Goal: Task Accomplishment & Management: Manage account settings

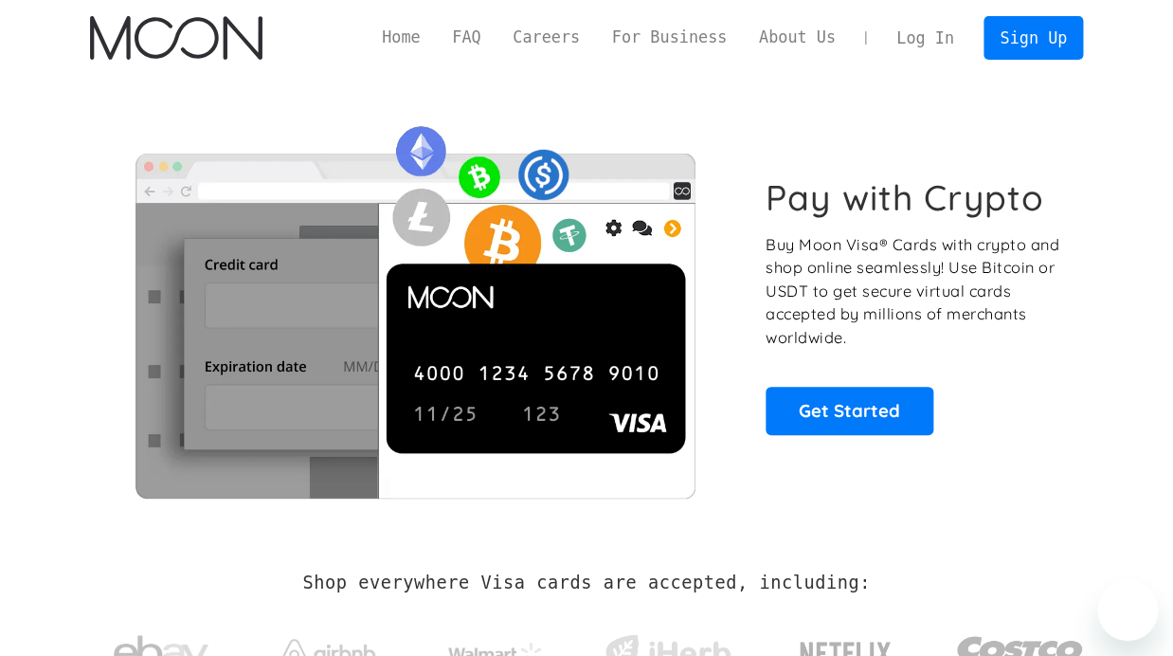
click at [930, 43] on link "Log In" at bounding box center [924, 38] width 89 height 42
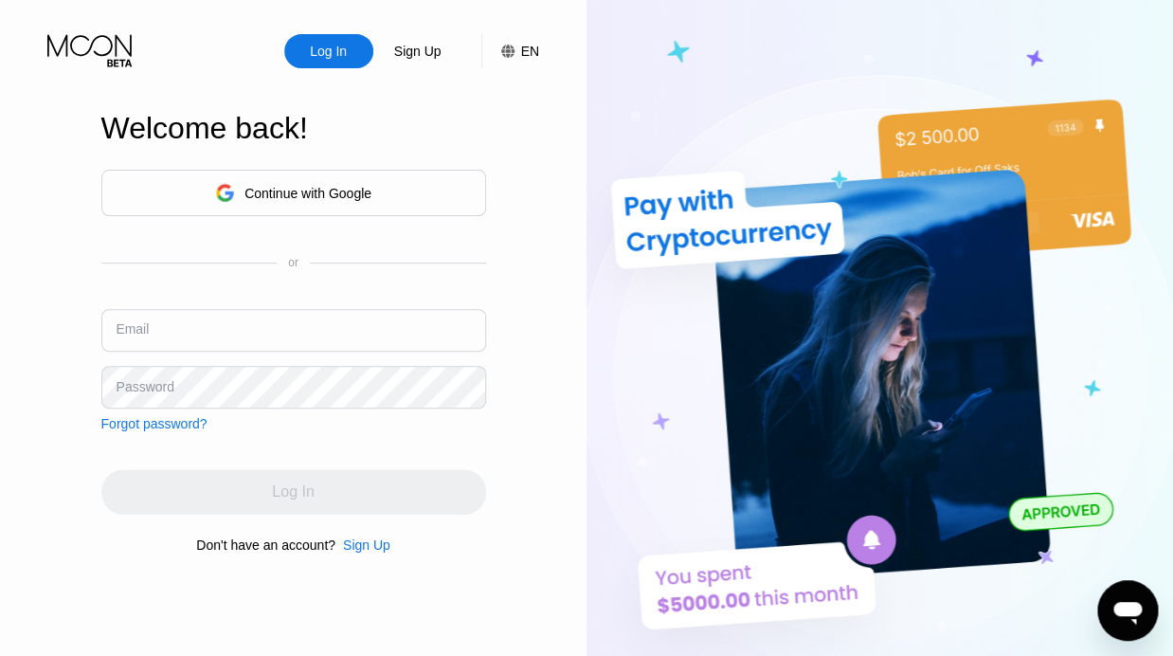
click at [244, 335] on input "text" at bounding box center [293, 330] width 385 height 43
paste input "[PERSON_NAME][EMAIL_ADDRESS][DOMAIN_NAME]"
type input "[PERSON_NAME][EMAIL_ADDRESS][DOMAIN_NAME]"
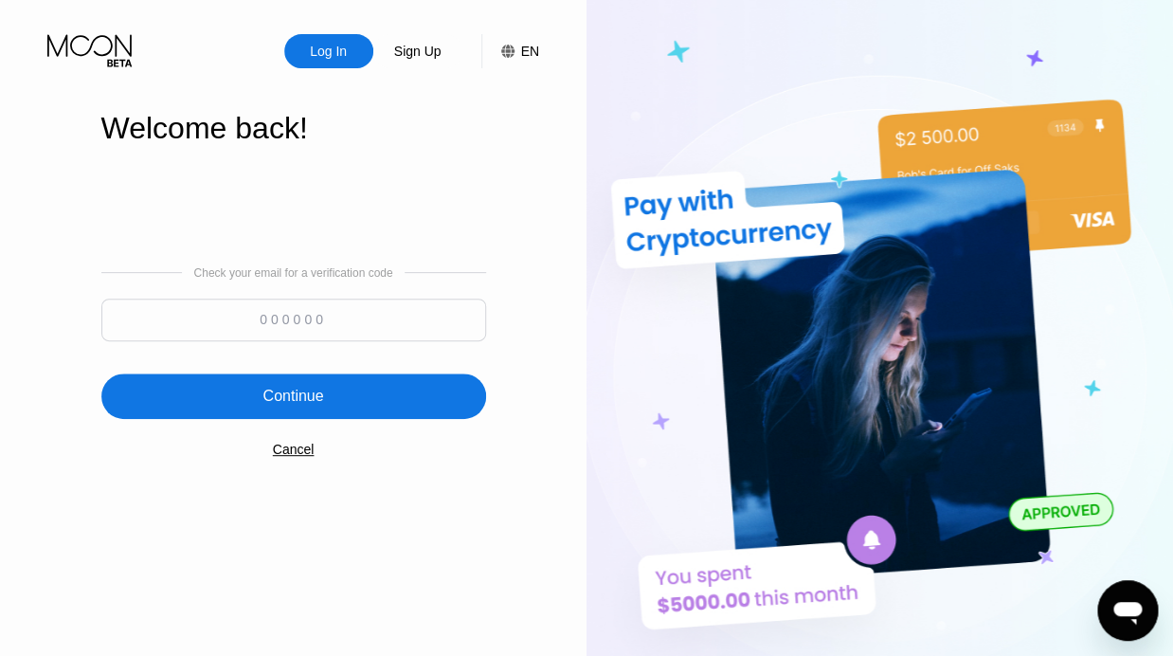
click at [236, 329] on input at bounding box center [293, 319] width 385 height 43
type input "448185"
click at [239, 399] on div "Continue" at bounding box center [293, 395] width 385 height 45
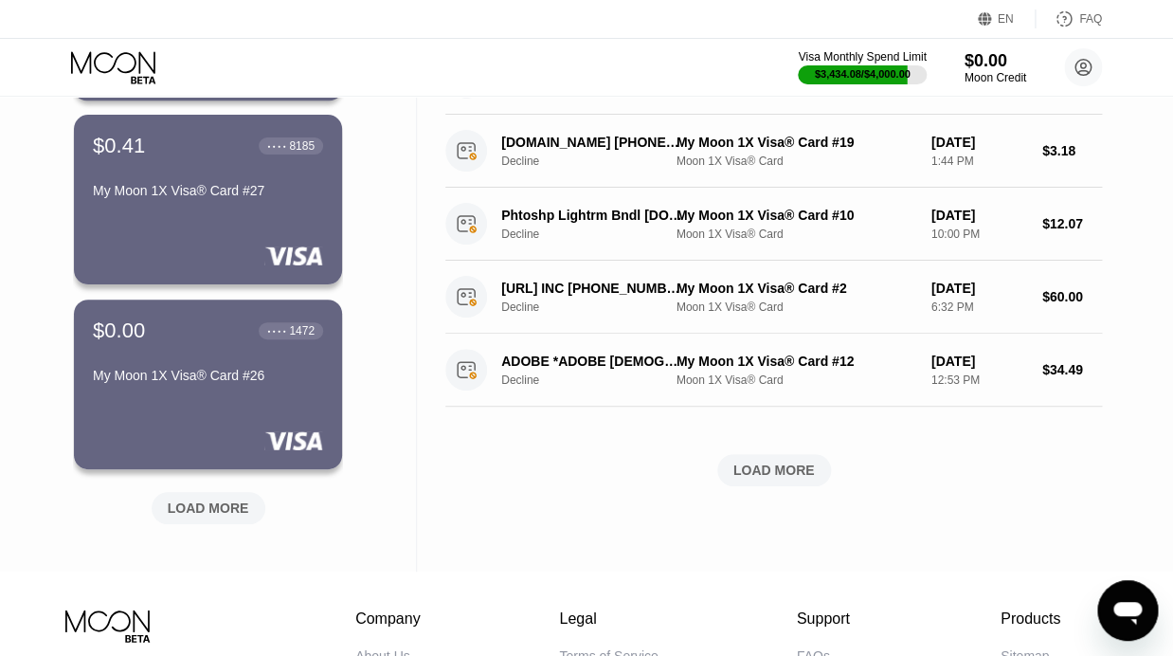
scroll to position [682, 0]
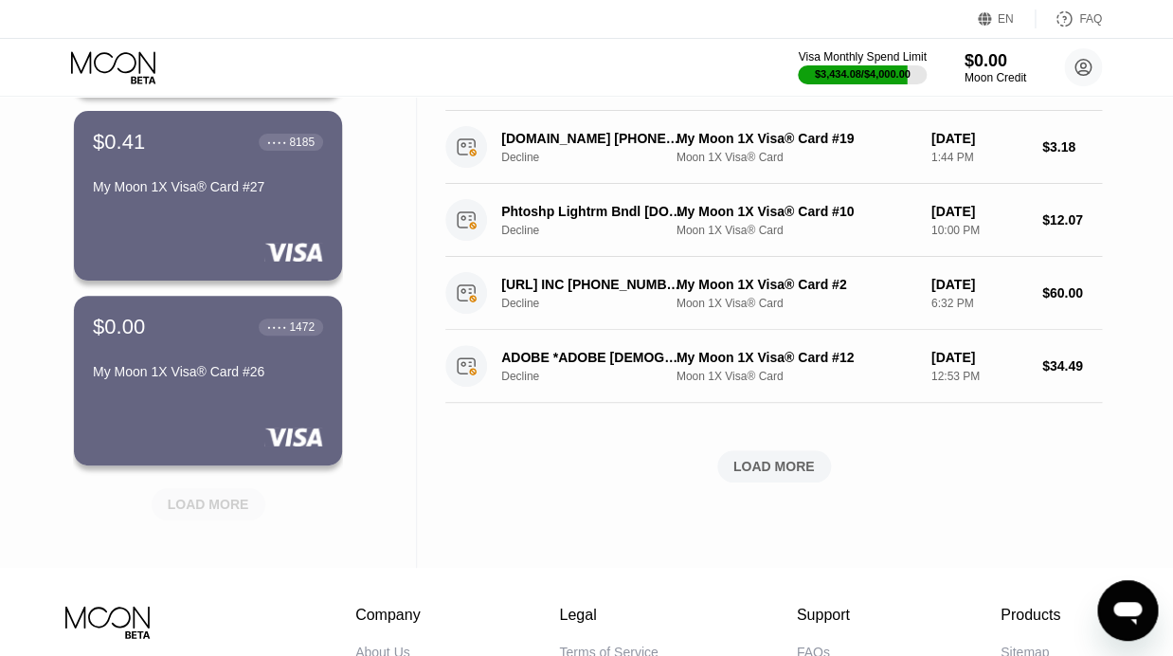
click at [196, 512] on div "LOAD MORE" at bounding box center [208, 504] width 81 height 17
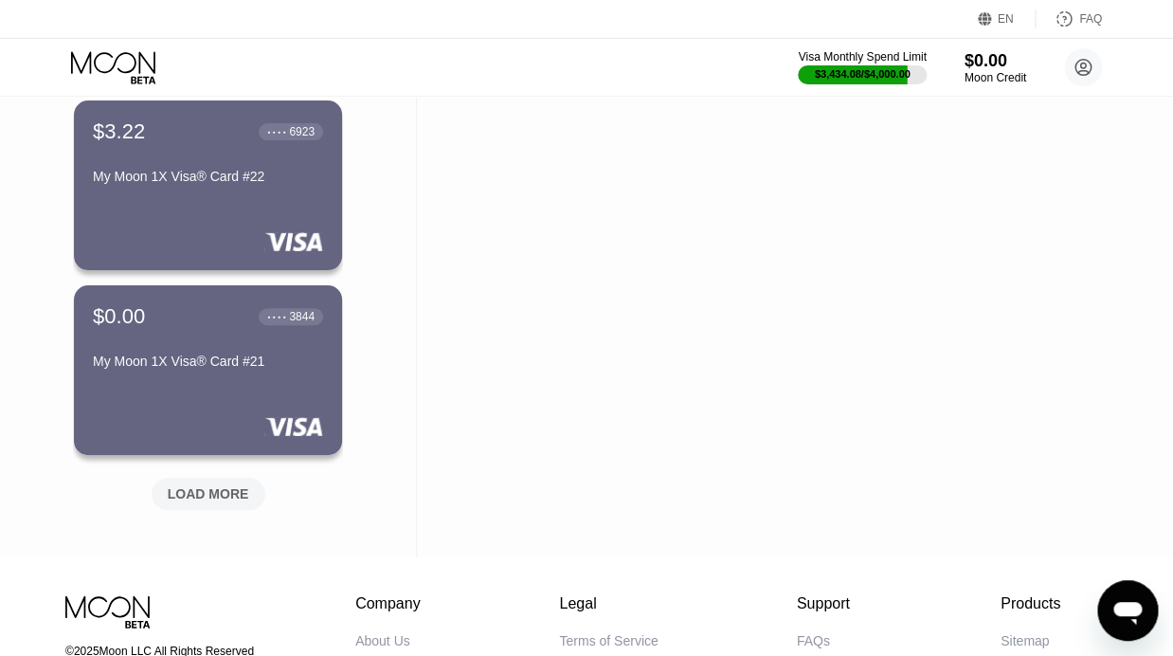
scroll to position [1694, 0]
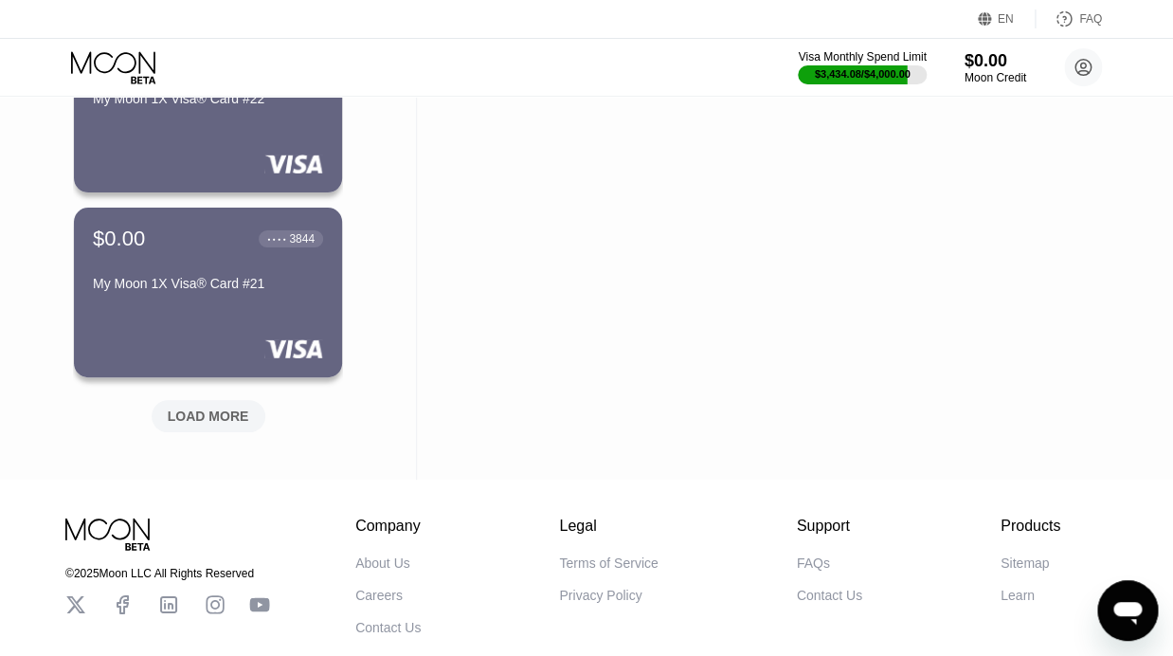
click at [188, 427] on div "LOAD MORE" at bounding box center [209, 416] width 114 height 32
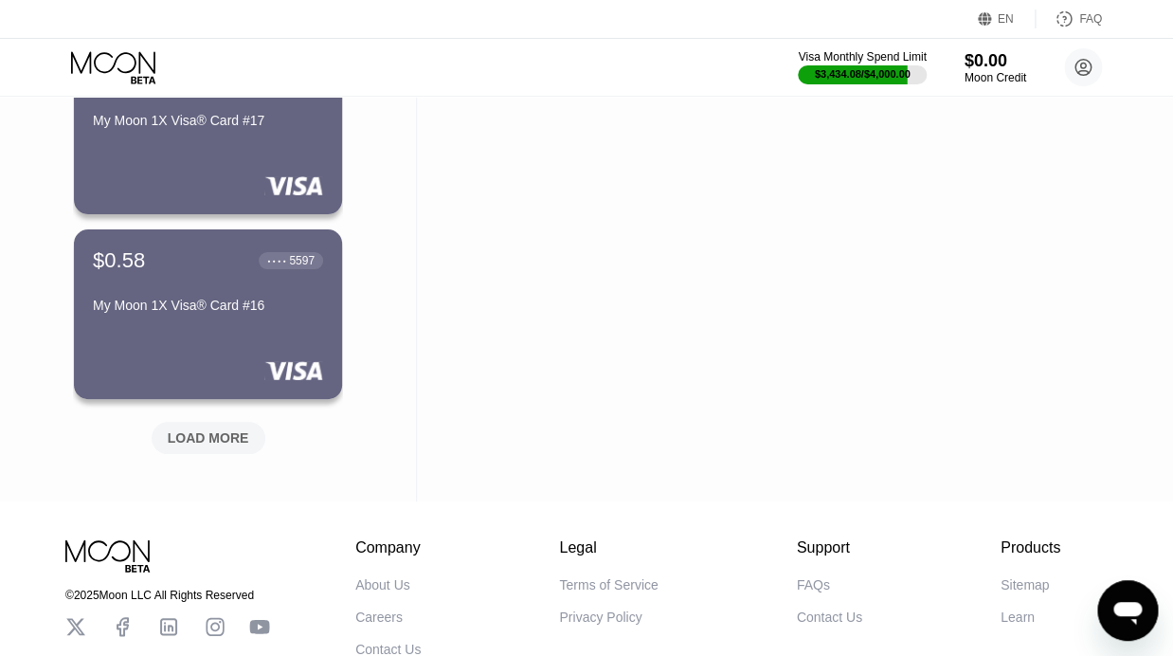
scroll to position [2637, 0]
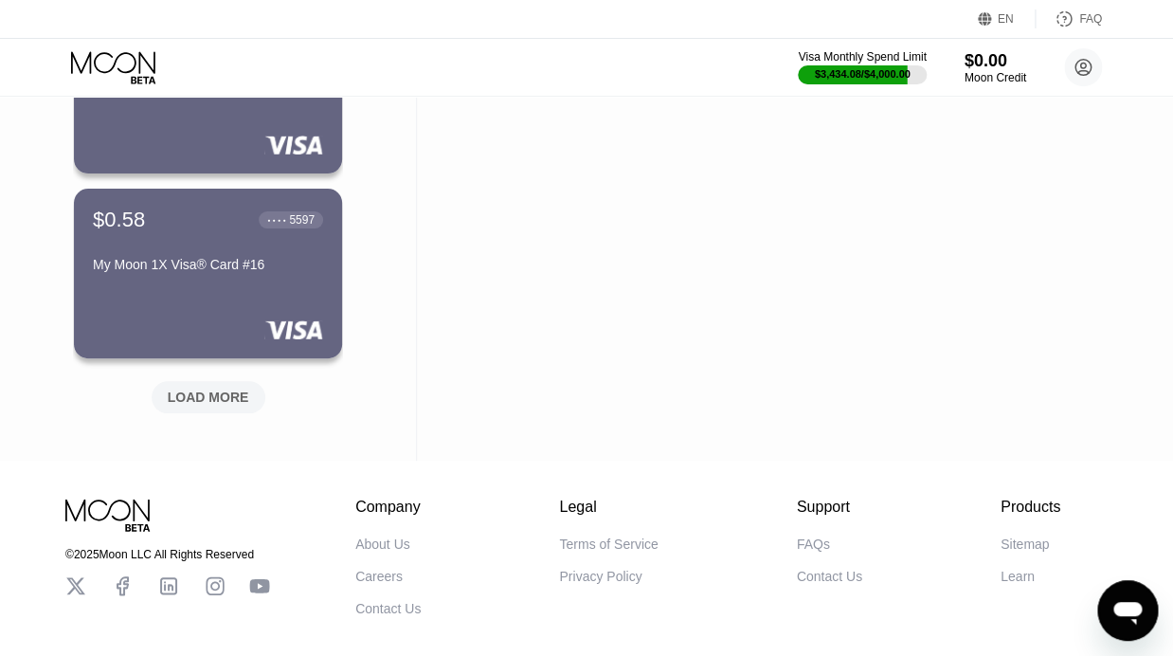
click at [188, 397] on div "LOAD MORE" at bounding box center [208, 396] width 81 height 17
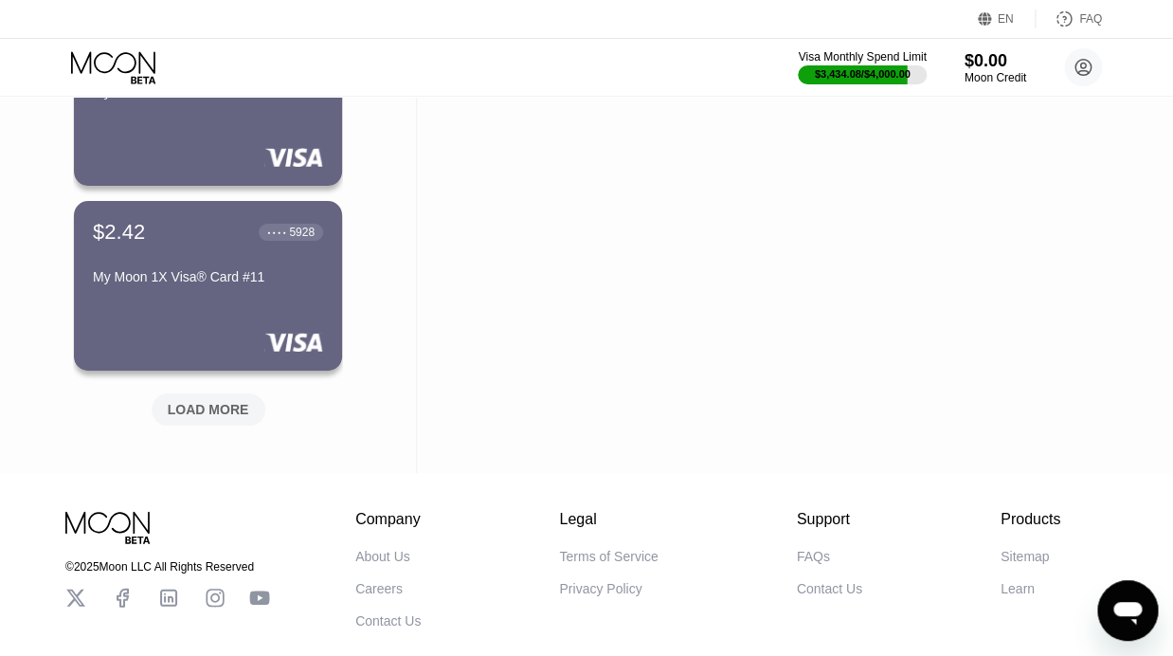
scroll to position [3561, 0]
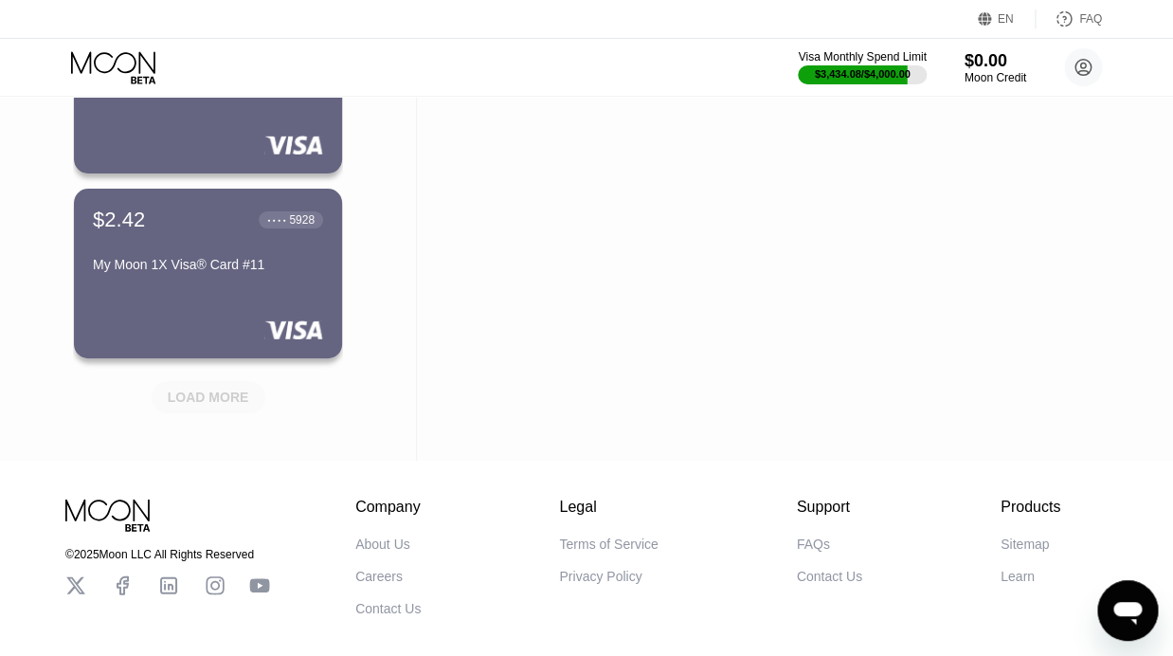
click at [204, 395] on div "LOAD MORE" at bounding box center [208, 396] width 81 height 17
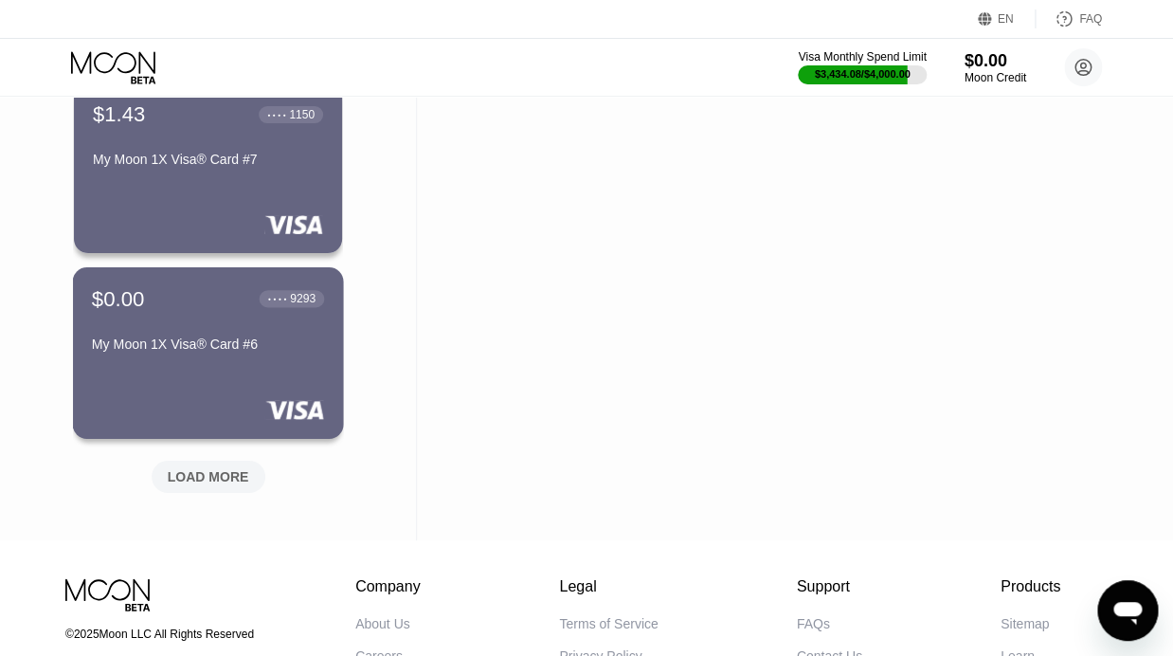
scroll to position [4418, 0]
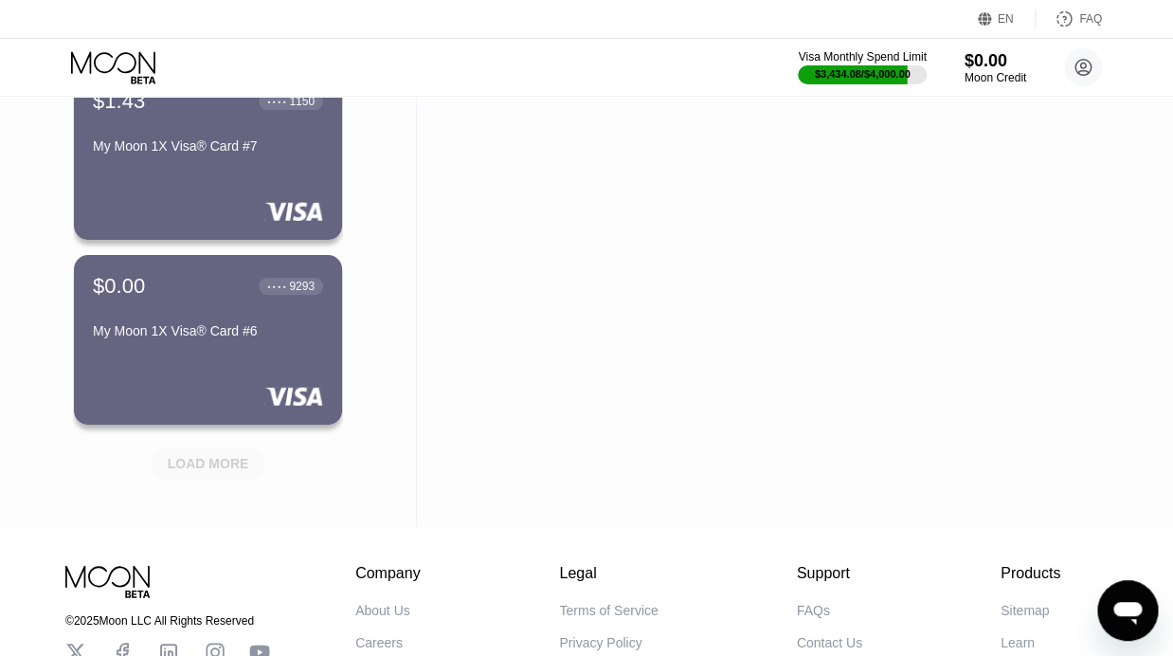
click at [222, 450] on div "LOAD MORE" at bounding box center [209, 463] width 114 height 32
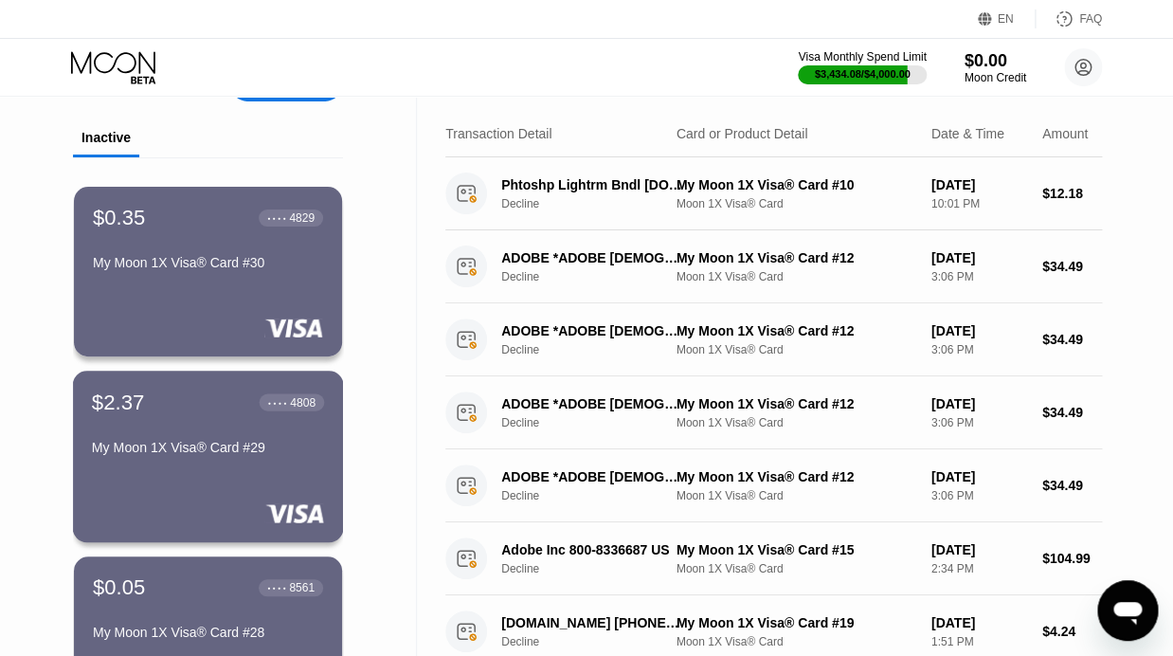
scroll to position [0, 0]
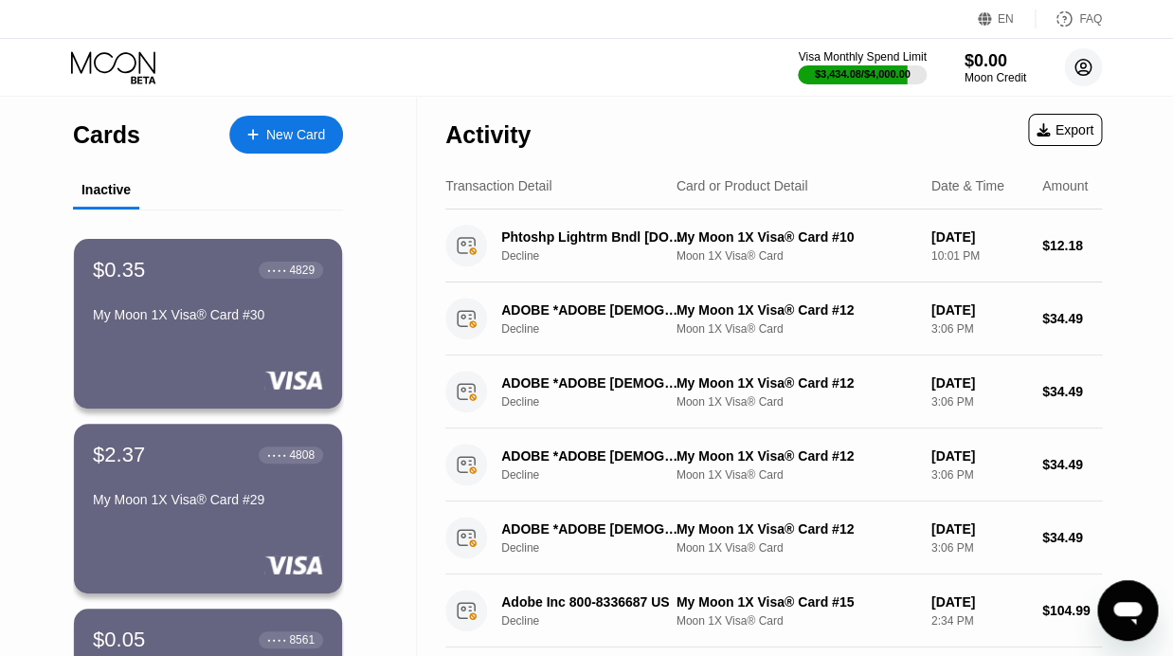
click at [1084, 72] on circle at bounding box center [1083, 67] width 38 height 38
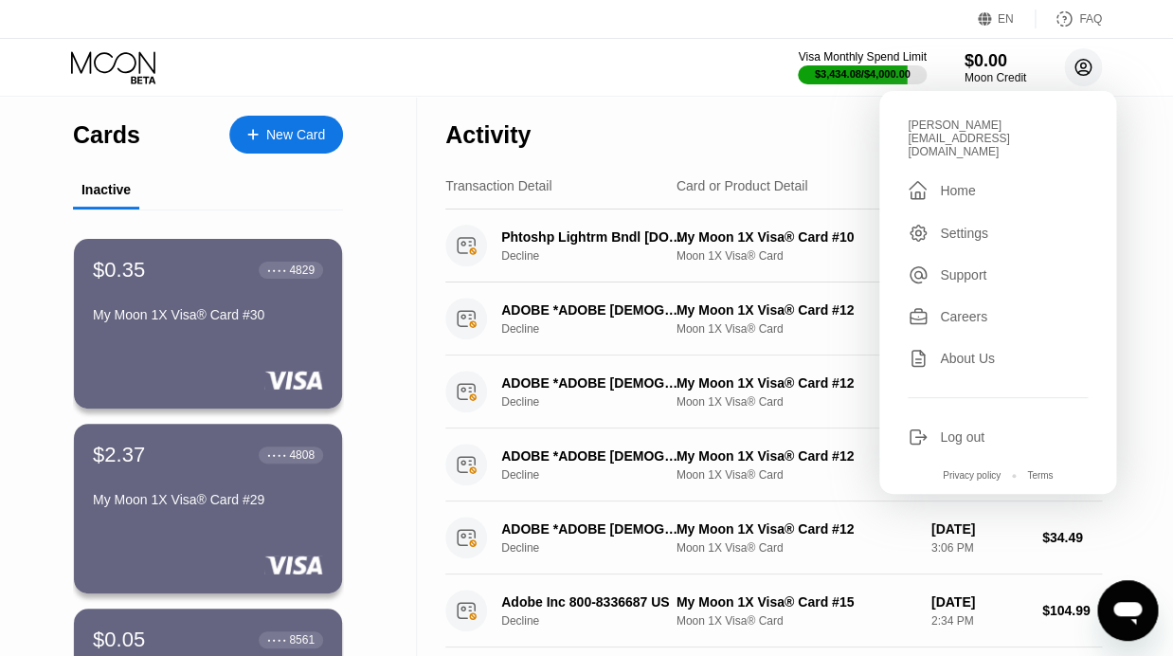
click at [1085, 69] on circle at bounding box center [1083, 67] width 38 height 38
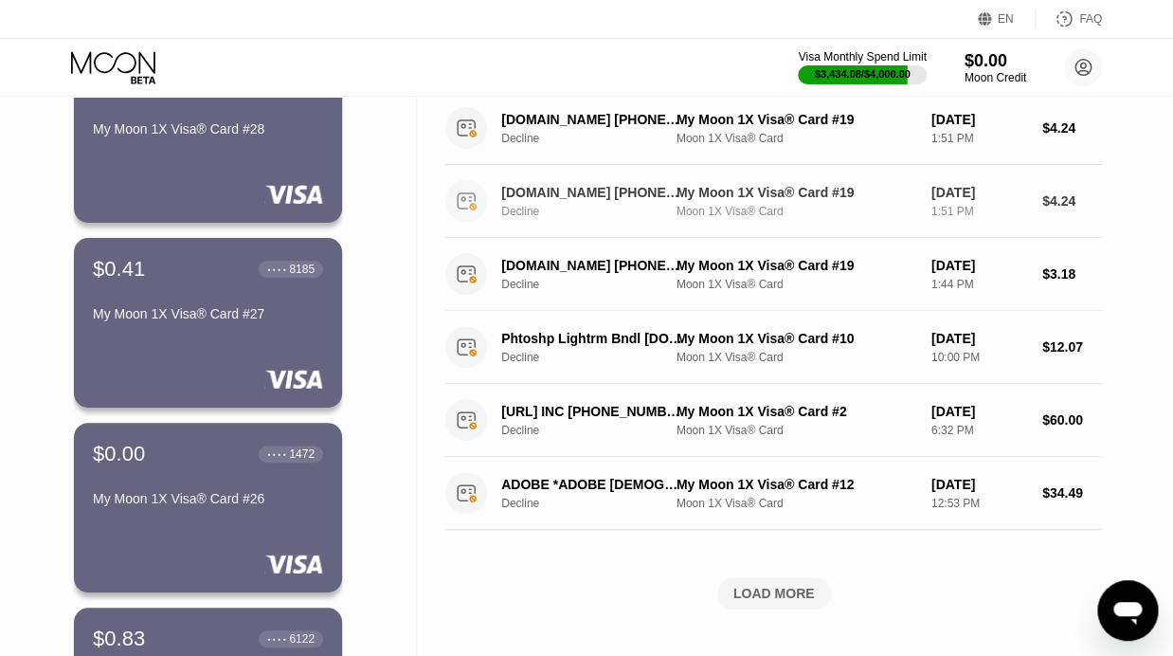
scroll to position [617, 0]
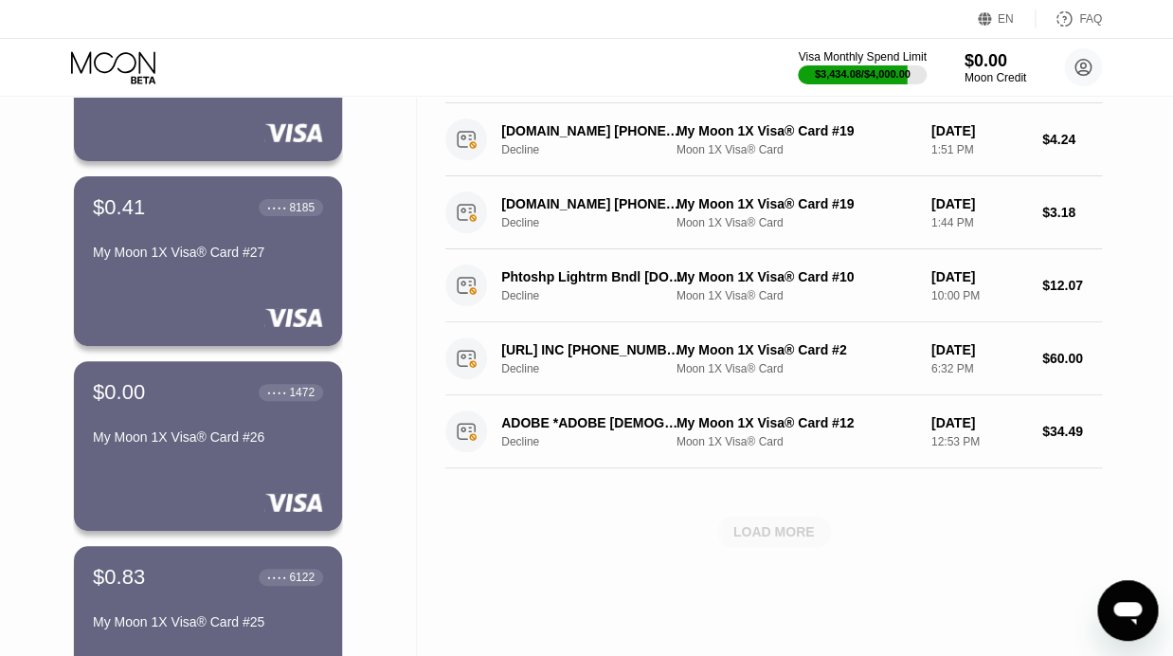
click at [759, 529] on div "LOAD MORE" at bounding box center [773, 531] width 81 height 17
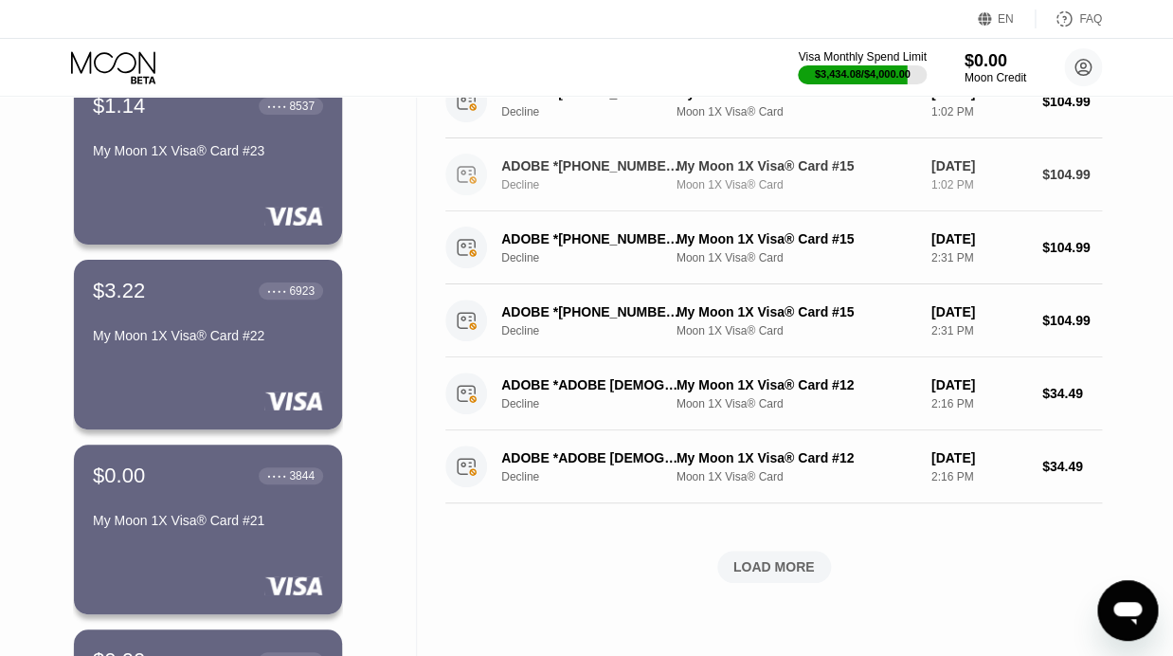
scroll to position [1467, 0]
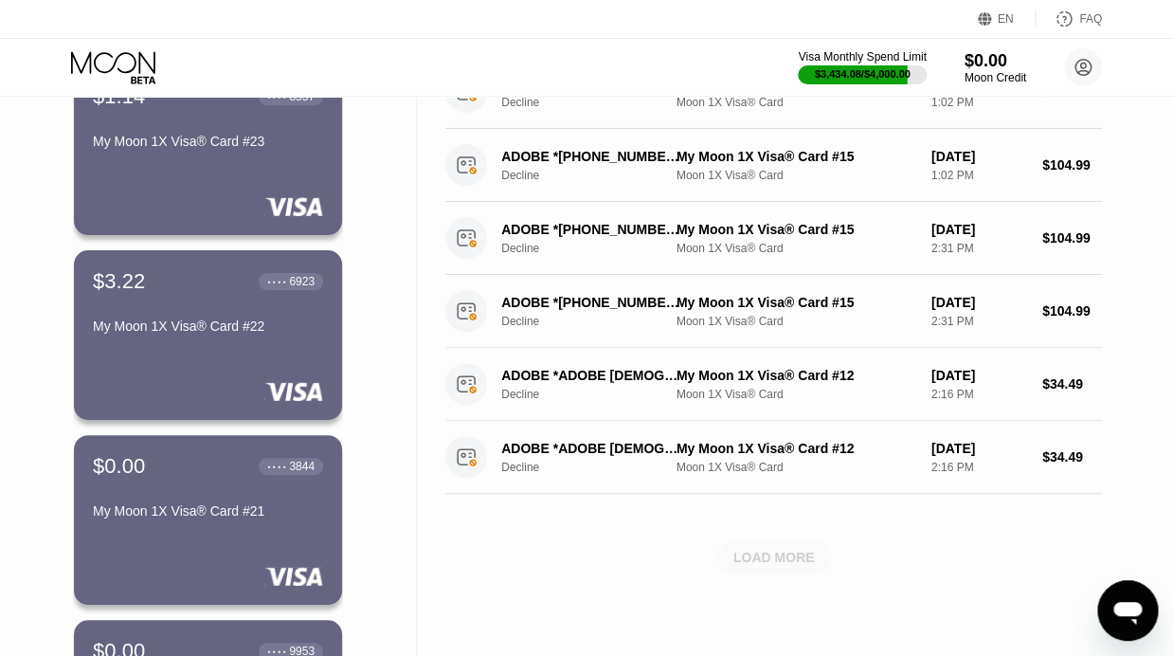
click at [746, 569] on div "LOAD MORE" at bounding box center [774, 557] width 114 height 32
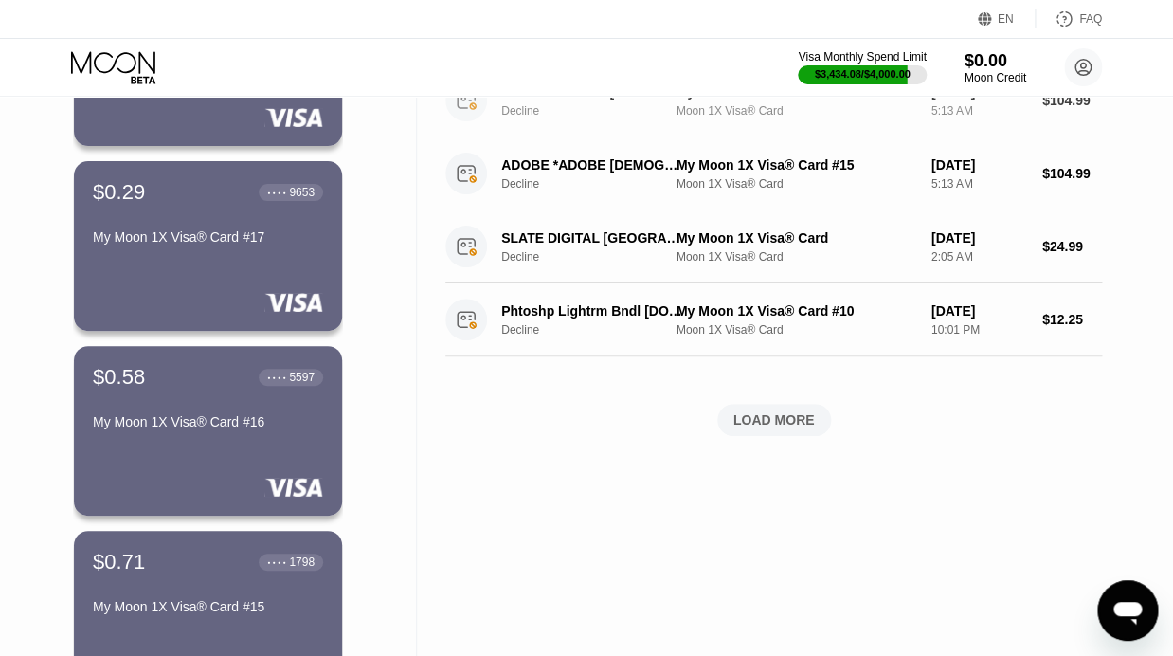
scroll to position [2491, 0]
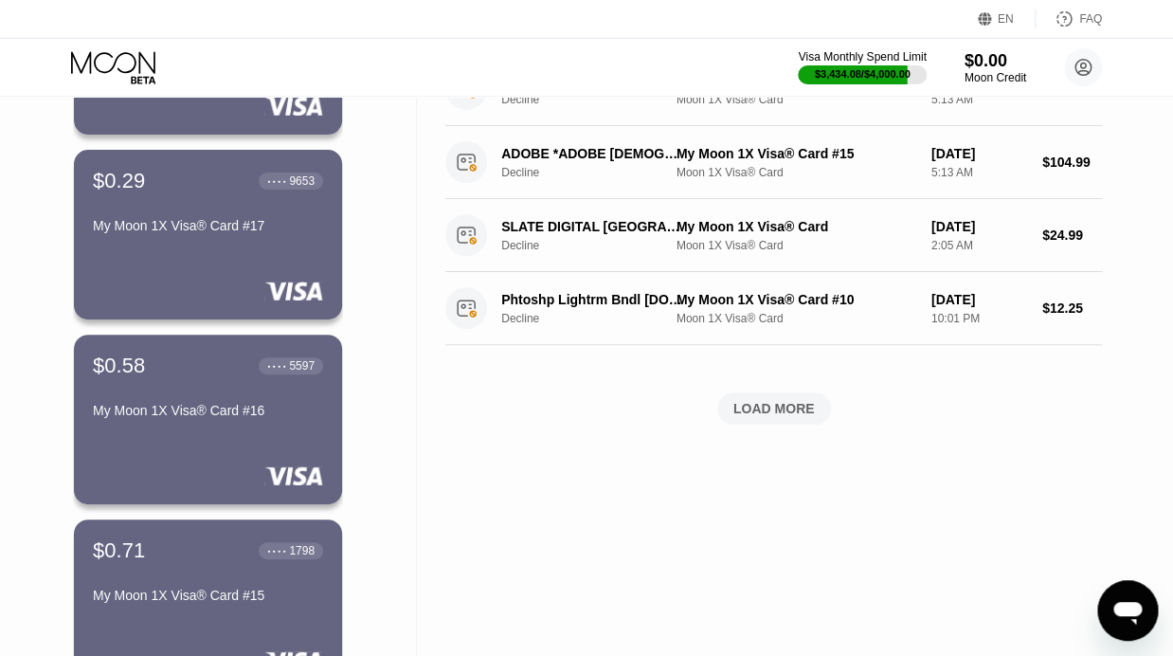
click at [737, 420] on div "LOAD MORE" at bounding box center [774, 408] width 114 height 32
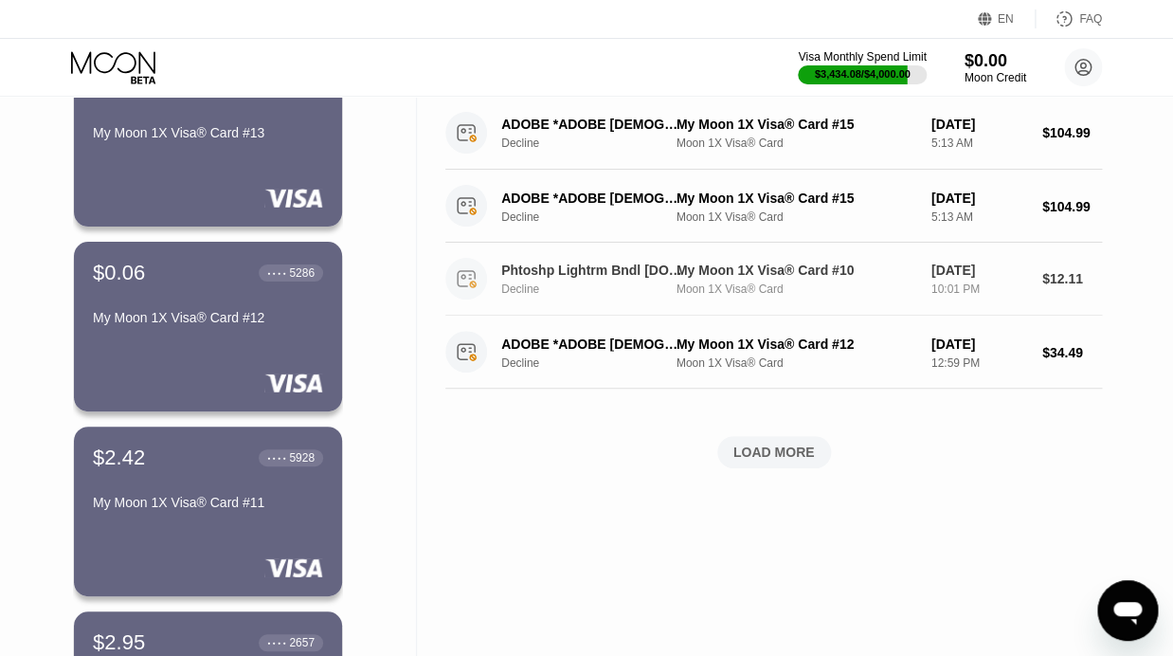
scroll to position [3326, 0]
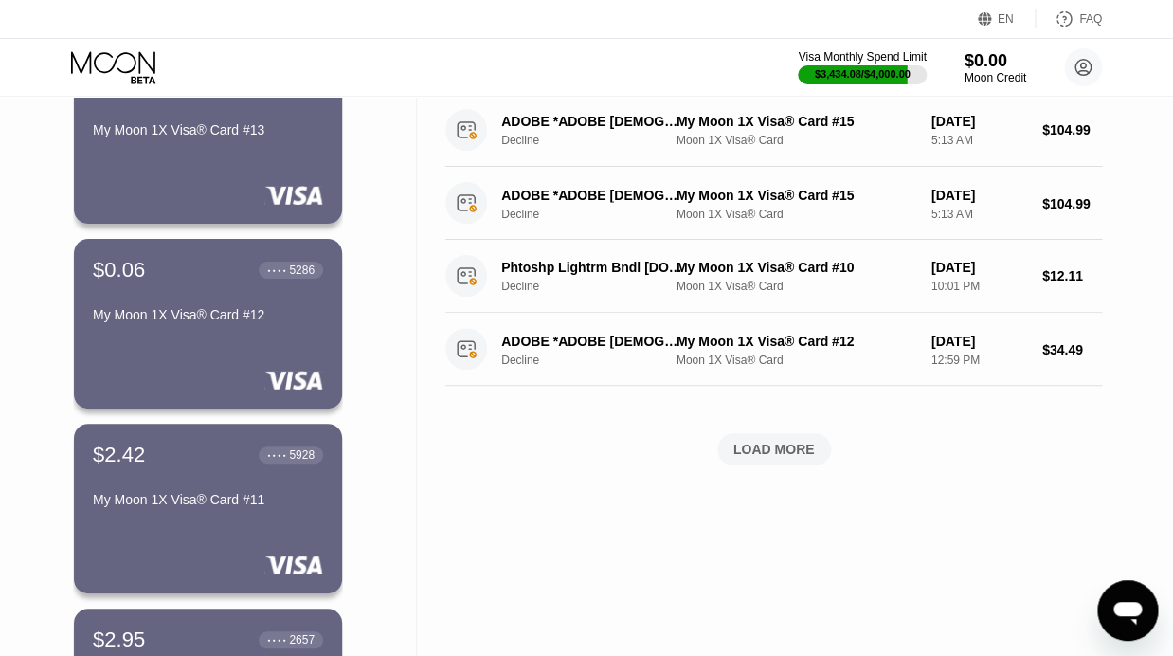
click at [760, 443] on div "LOAD MORE" at bounding box center [773, 449] width 81 height 17
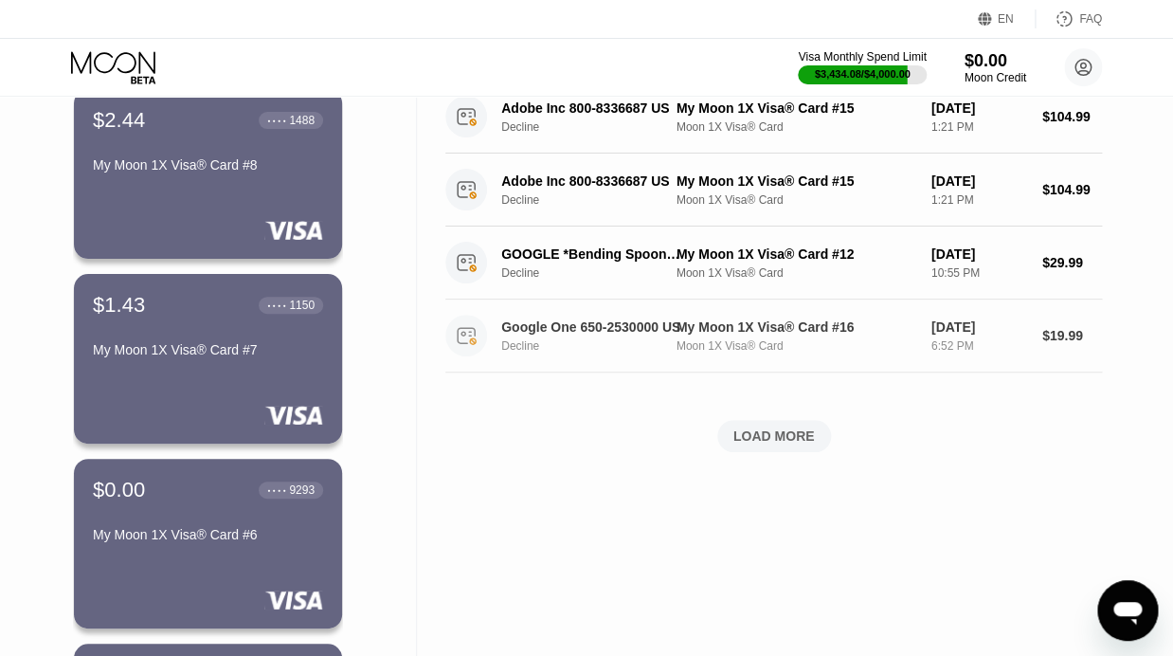
scroll to position [4218, 0]
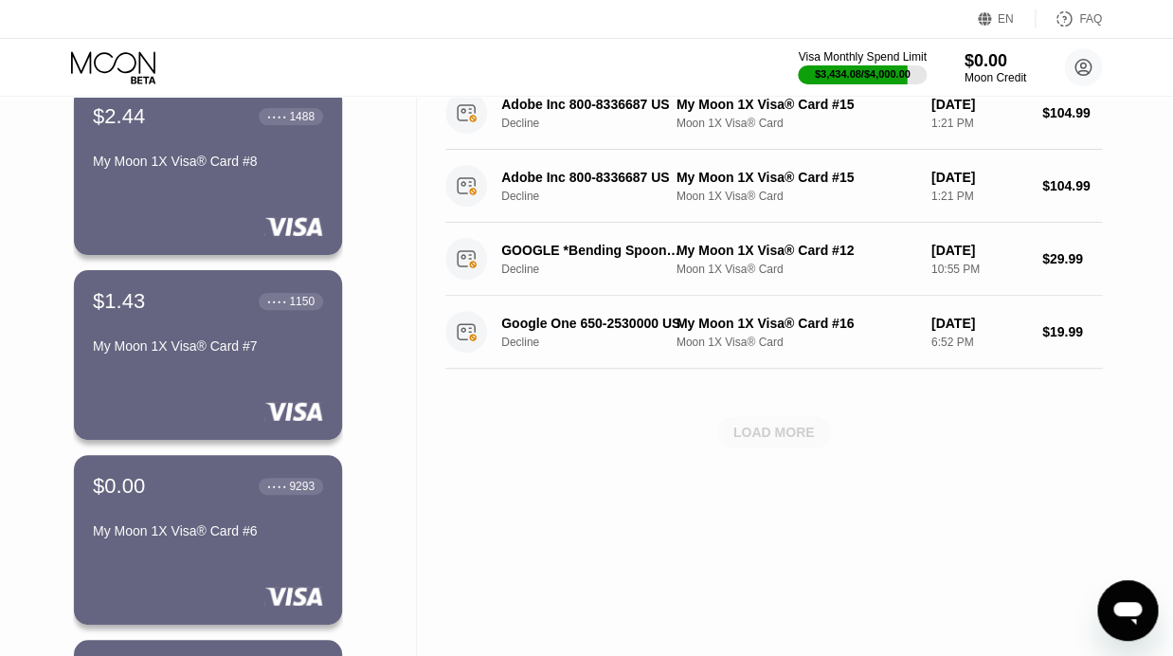
click at [763, 430] on div "LOAD MORE" at bounding box center [773, 432] width 81 height 17
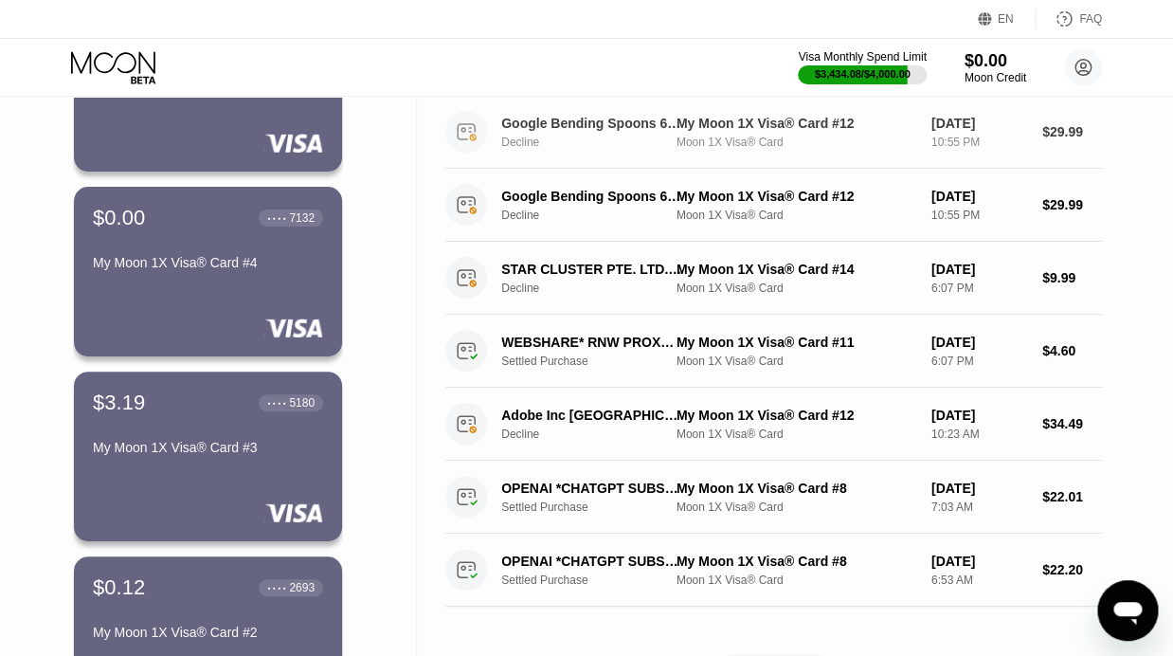
scroll to position [4945, 0]
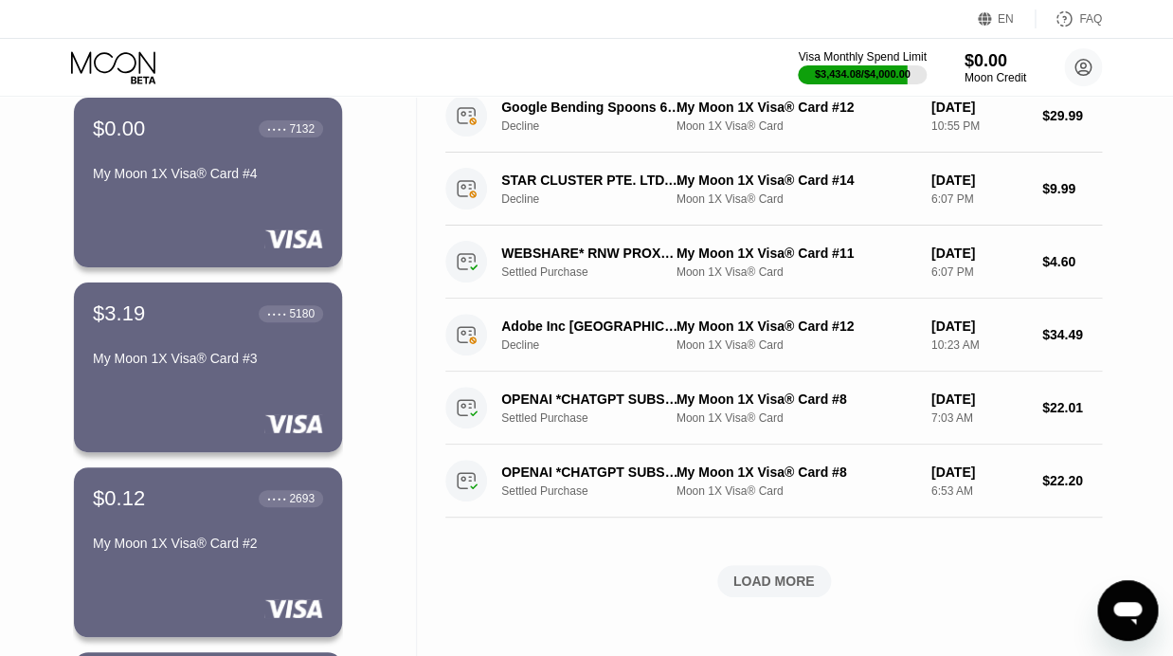
click at [799, 570] on div "LOAD MORE" at bounding box center [774, 581] width 114 height 32
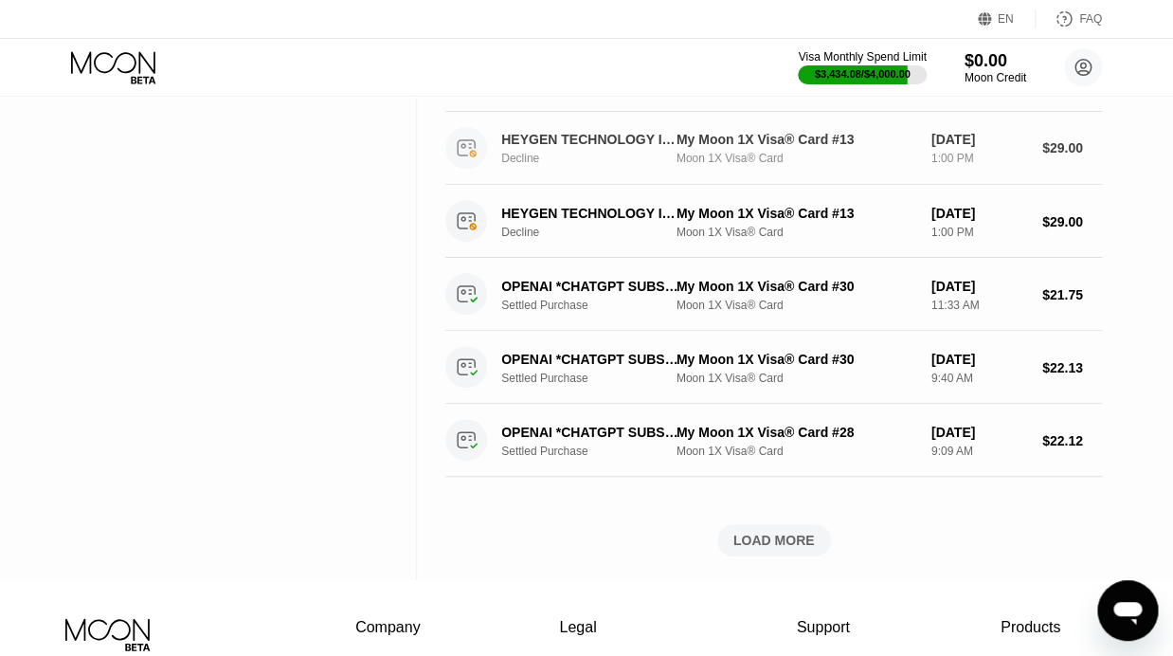
scroll to position [5865, 0]
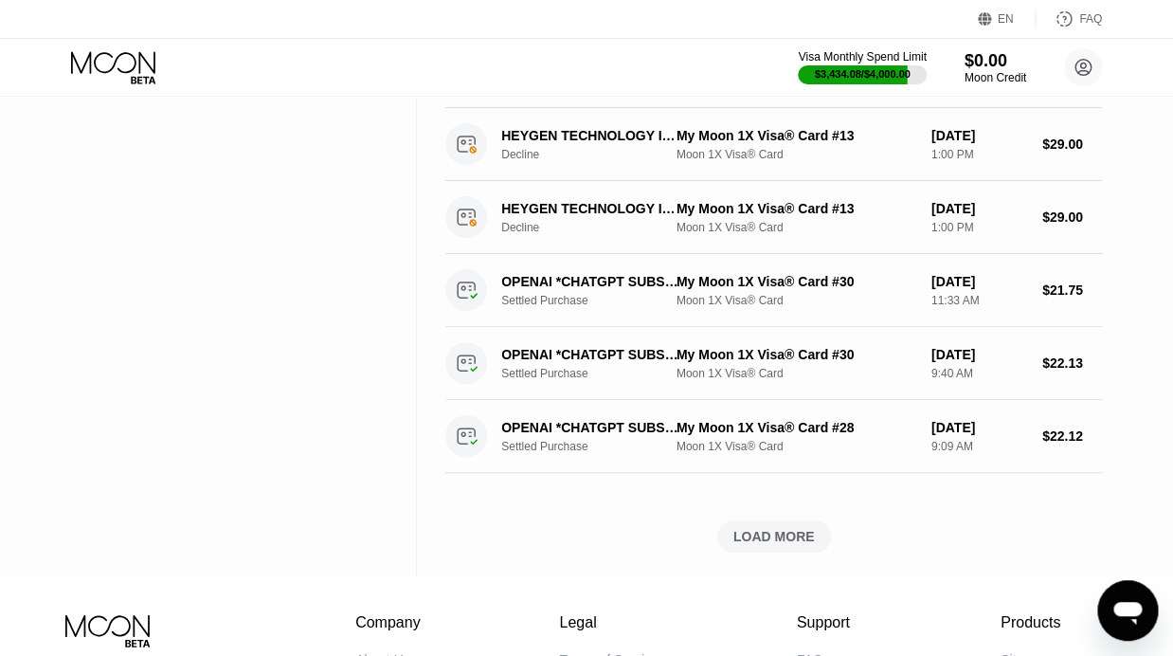
click at [781, 531] on div "LOAD MORE" at bounding box center [773, 536] width 81 height 17
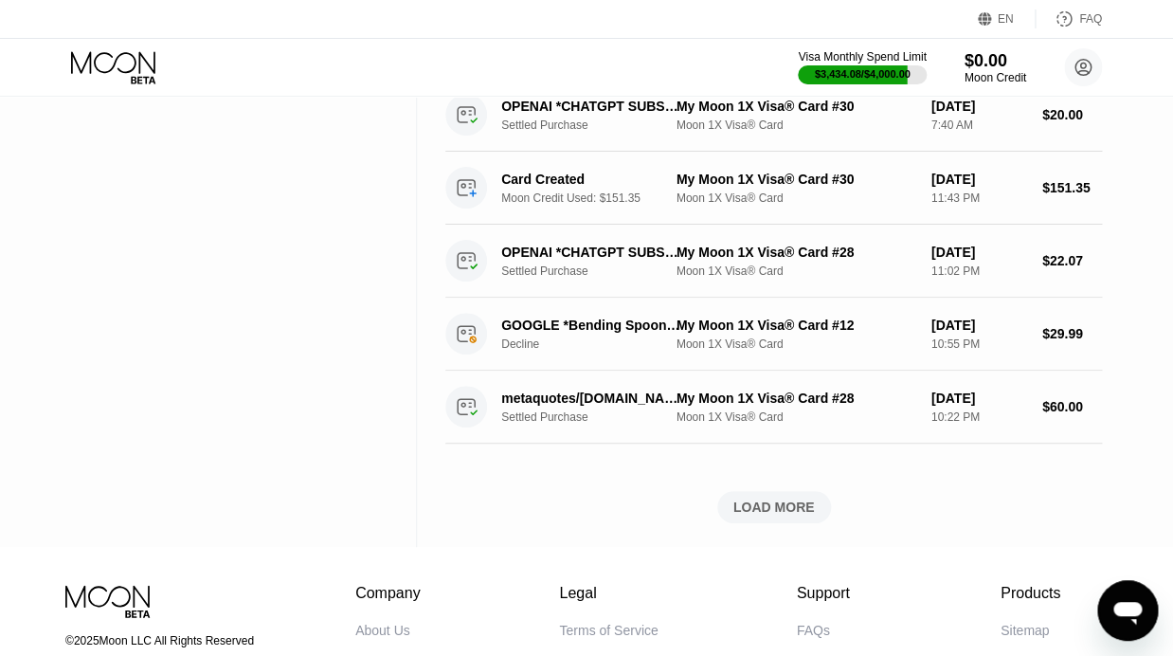
scroll to position [6771, 0]
